Goal: Navigation & Orientation: Understand site structure

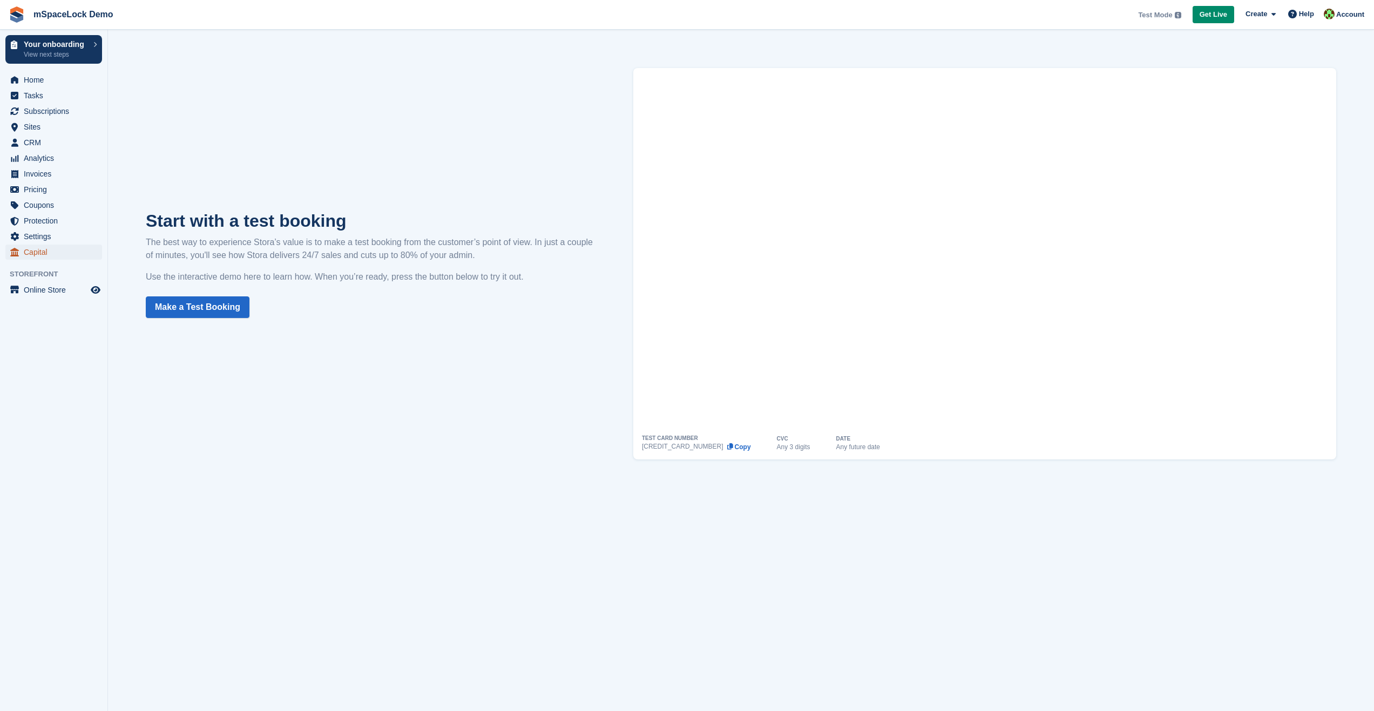
click at [38, 253] on span "Capital" at bounding box center [56, 252] width 65 height 15
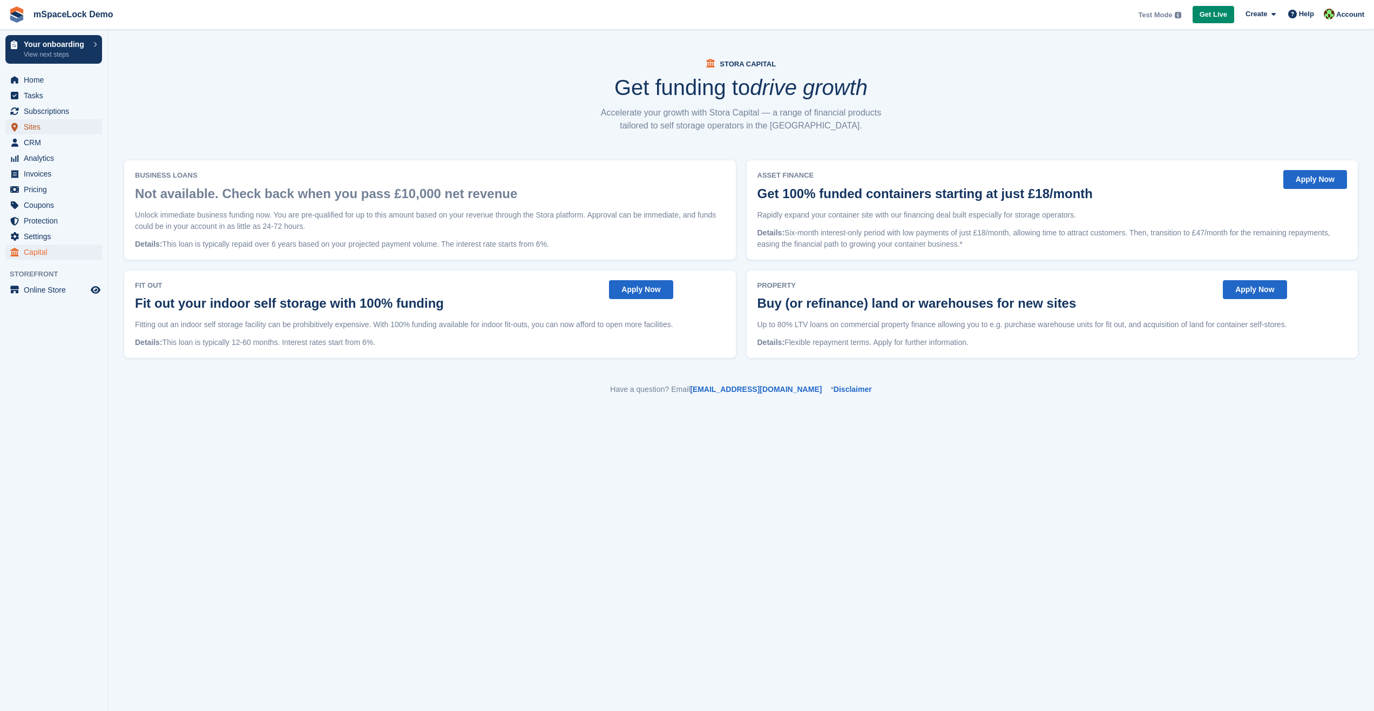
click at [32, 130] on span "Sites" at bounding box center [56, 126] width 65 height 15
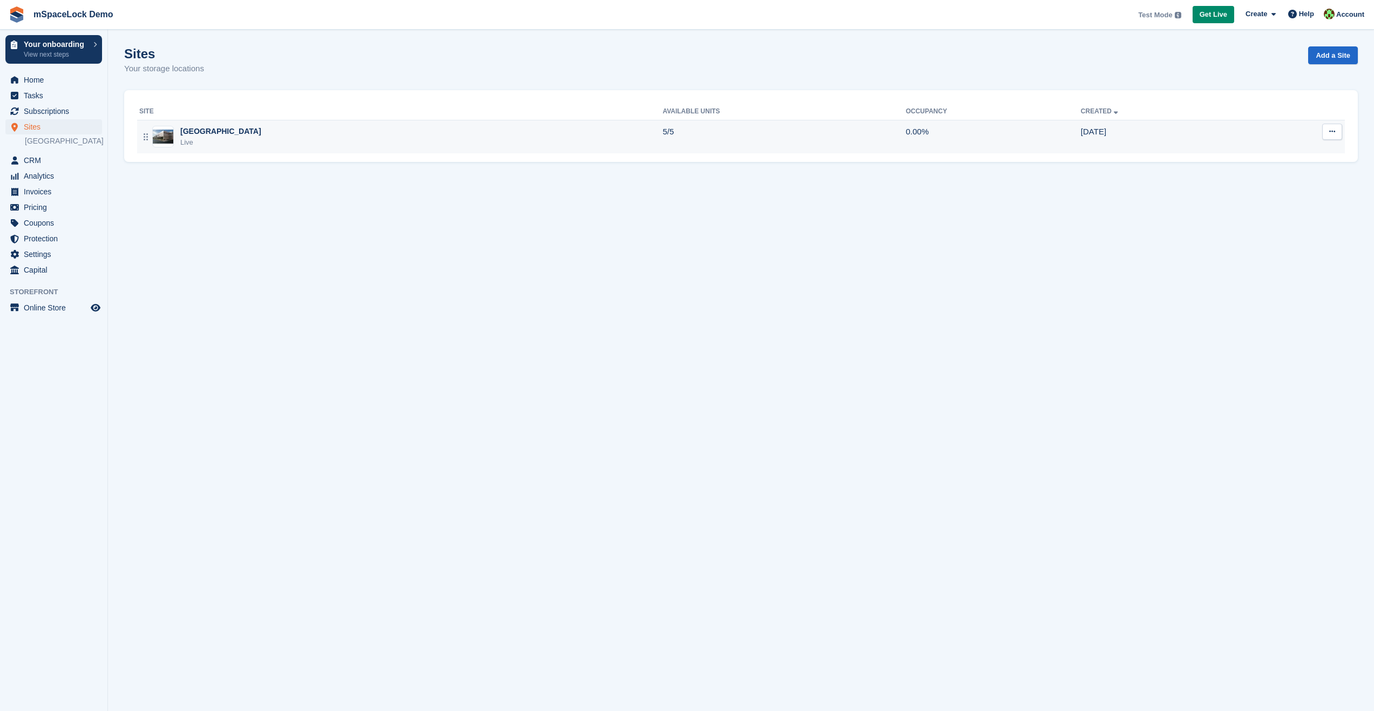
click at [322, 137] on div "Dublin Live" at bounding box center [400, 137] width 523 height 22
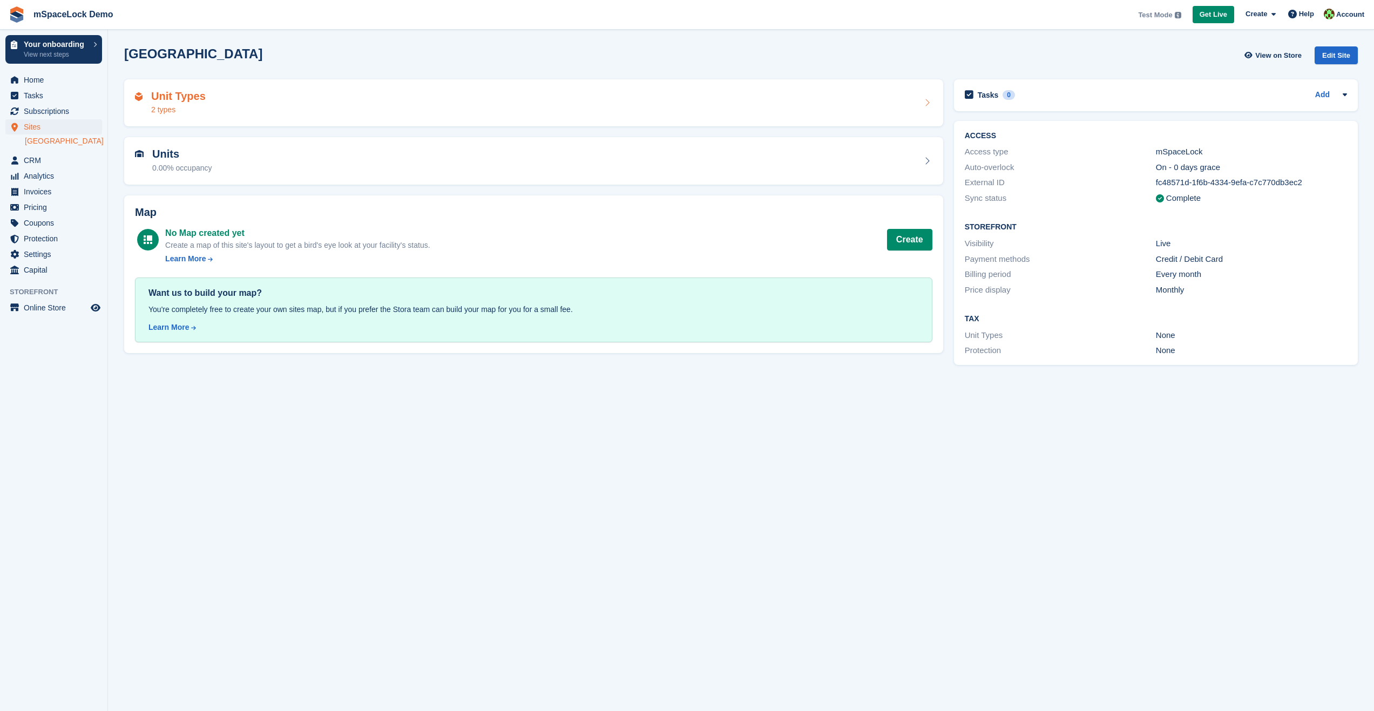
click at [171, 99] on h2 "Unit Types" at bounding box center [178, 96] width 55 height 12
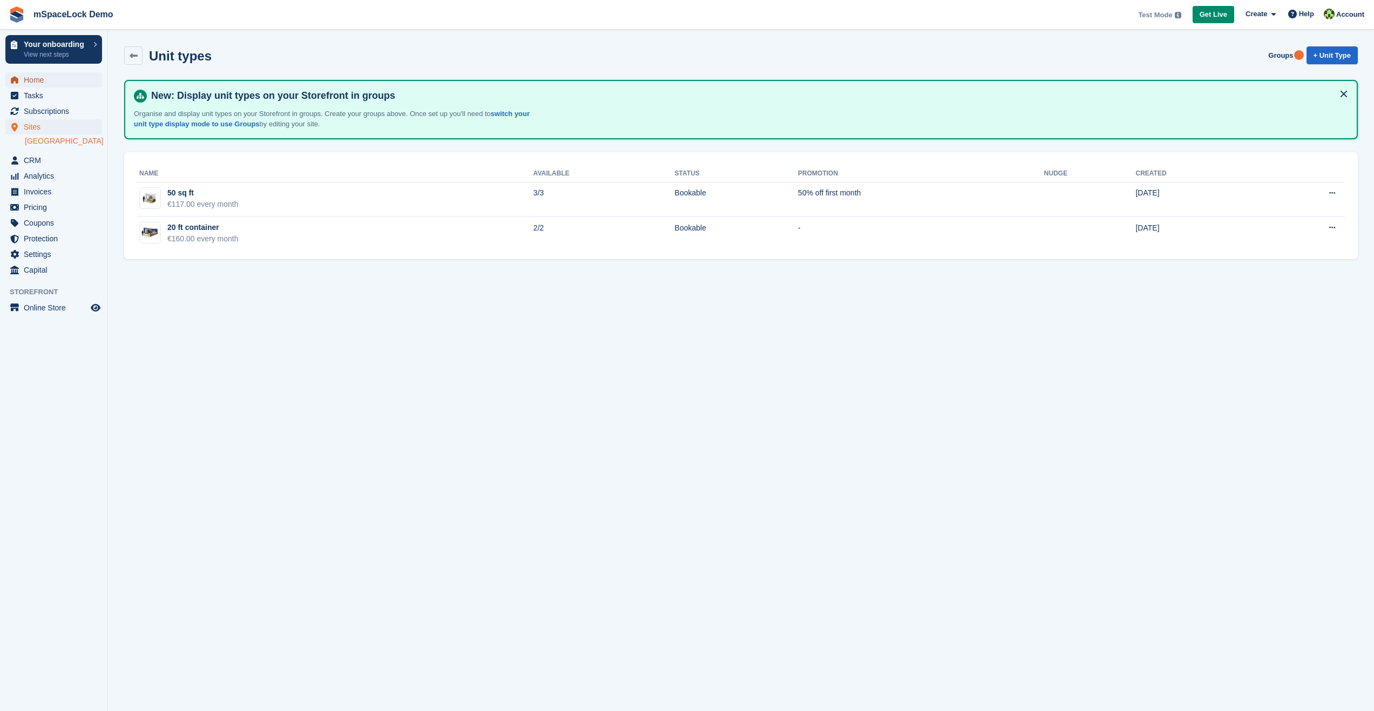
click at [43, 82] on span "Home" at bounding box center [56, 79] width 65 height 15
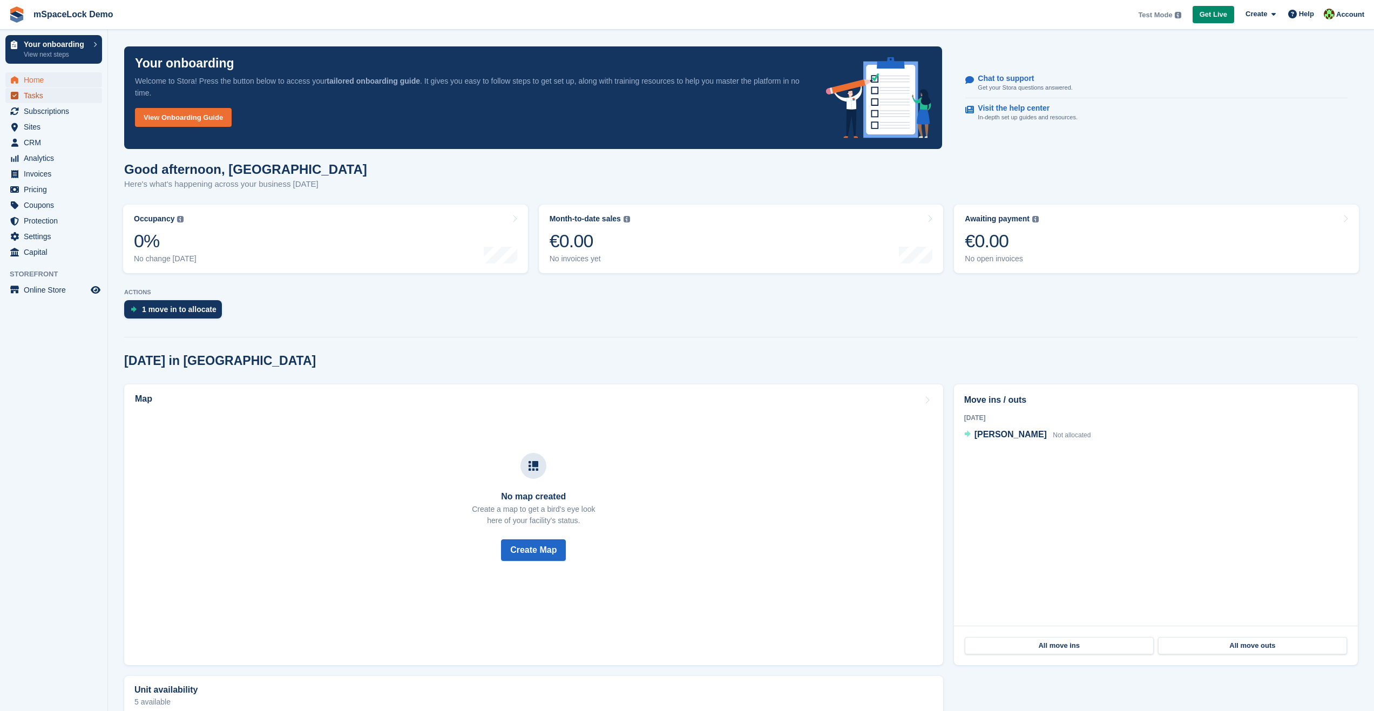
click at [30, 98] on span "Tasks" at bounding box center [56, 95] width 65 height 15
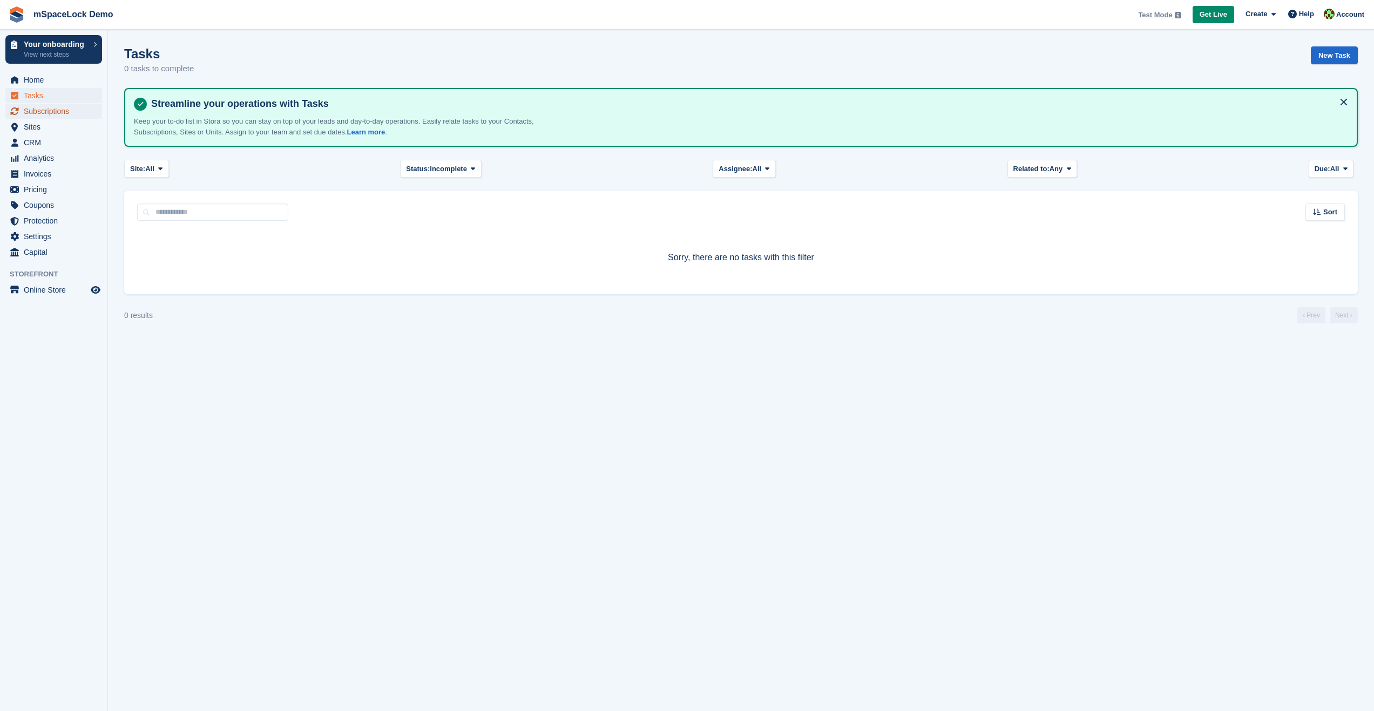
click at [36, 110] on span "Subscriptions" at bounding box center [56, 111] width 65 height 15
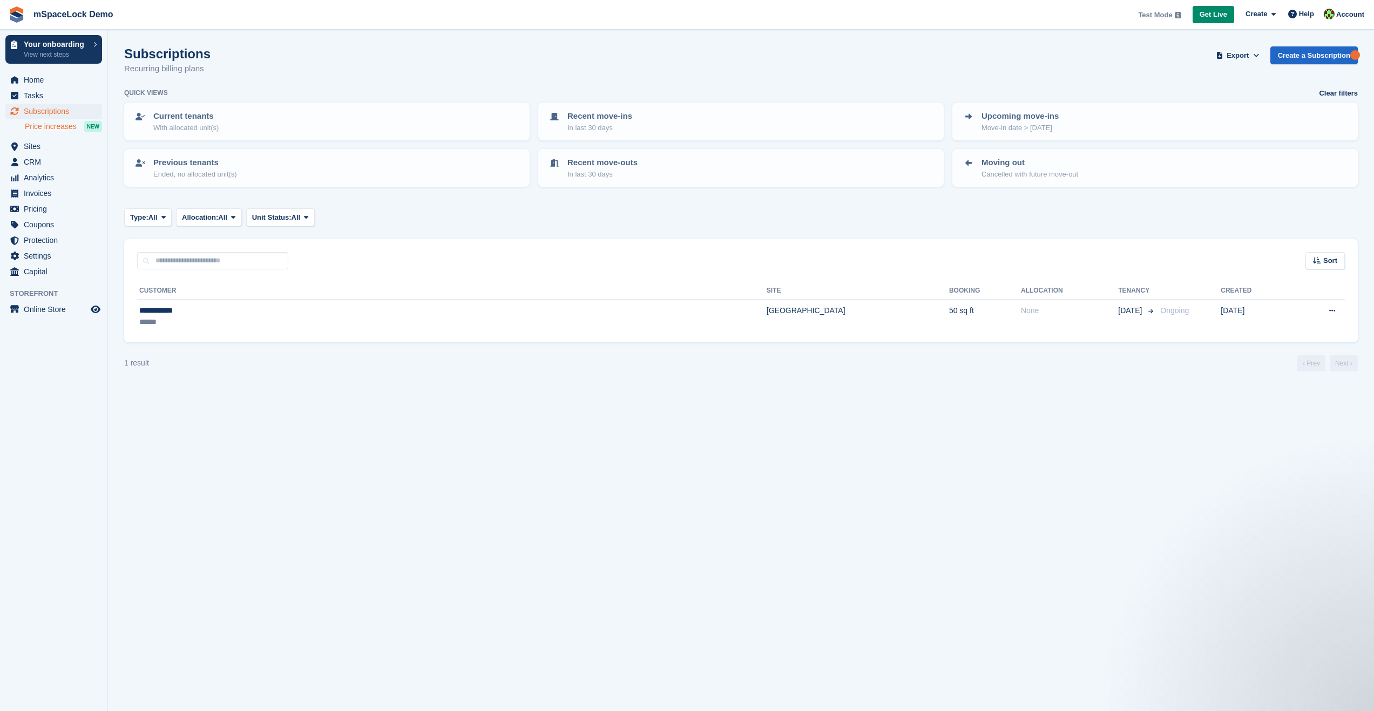
click at [27, 128] on span "Price increases" at bounding box center [51, 126] width 52 height 10
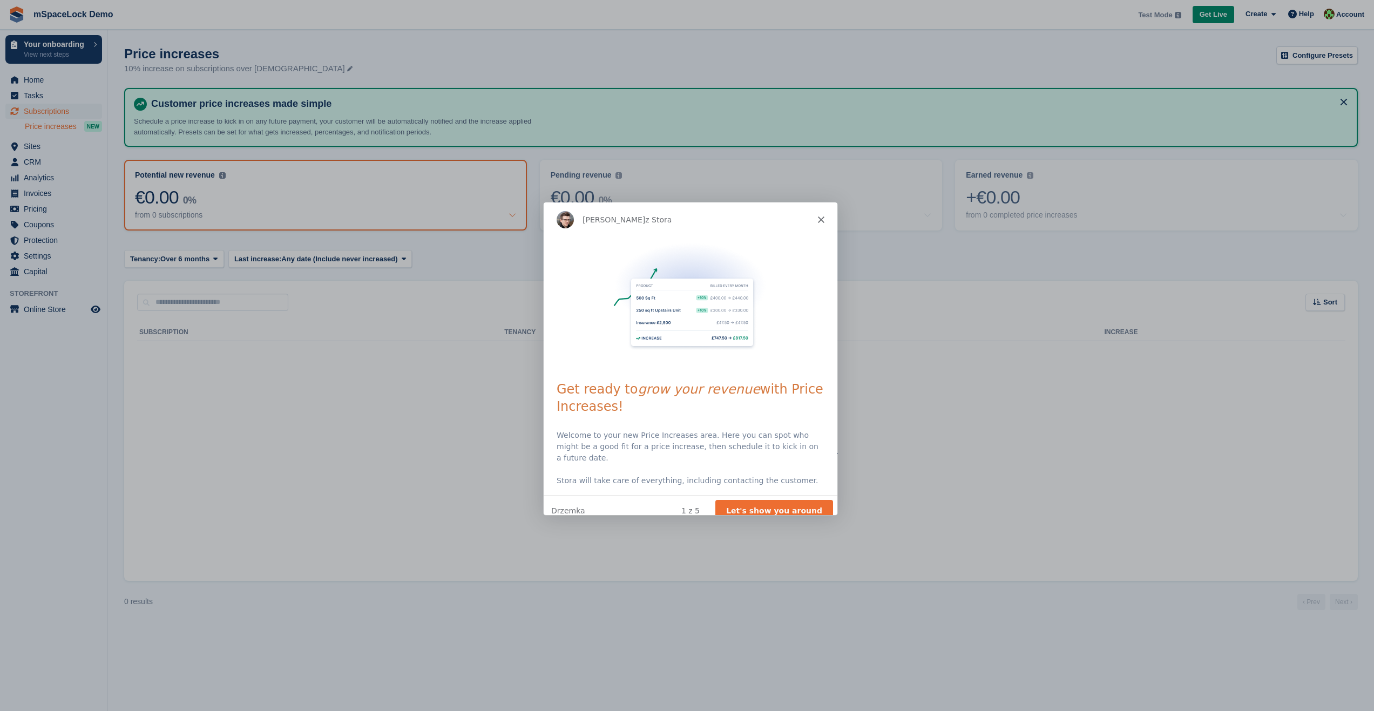
click at [817, 216] on polygon "Zamknij" at bounding box center [820, 219] width 6 height 6
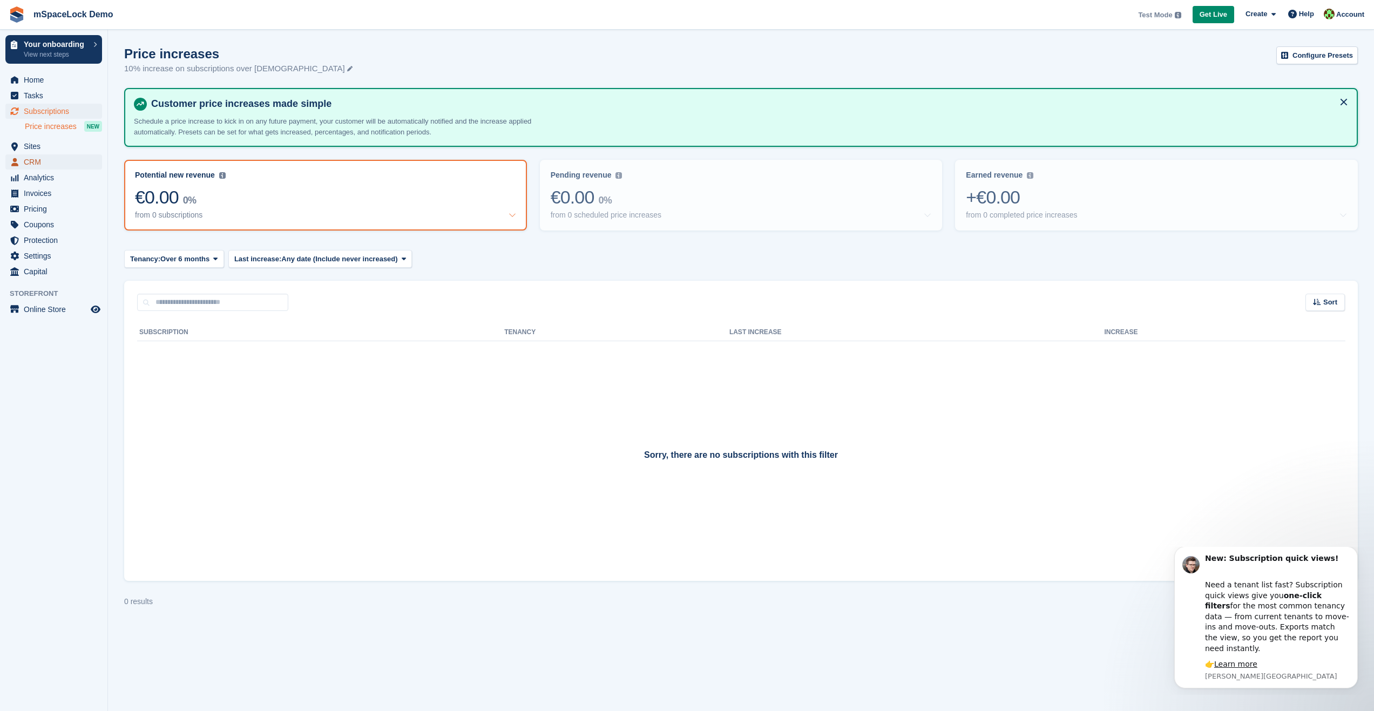
click at [25, 165] on span "CRM" at bounding box center [56, 161] width 65 height 15
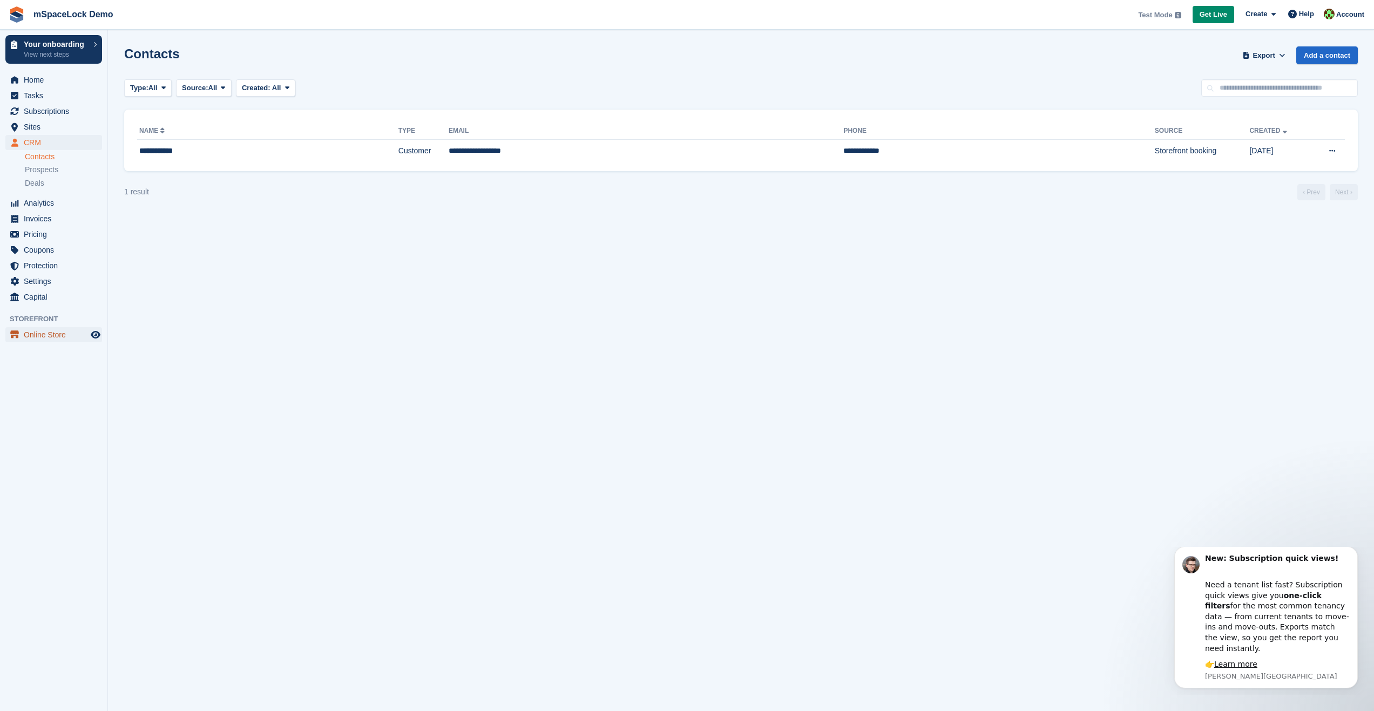
click at [46, 334] on span "Online Store" at bounding box center [56, 334] width 65 height 15
